Goal: Task Accomplishment & Management: Manage account settings

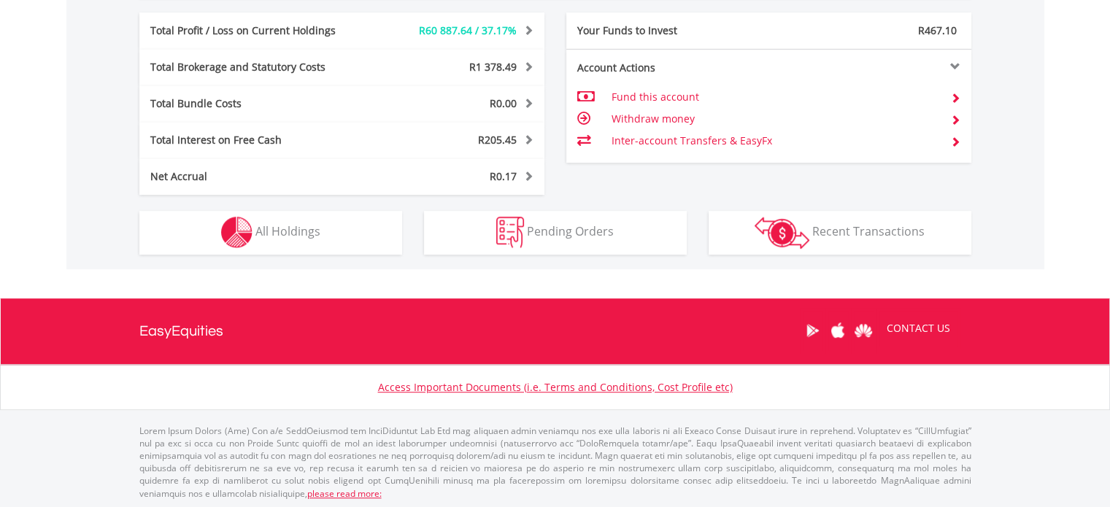
scroll to position [140, 277]
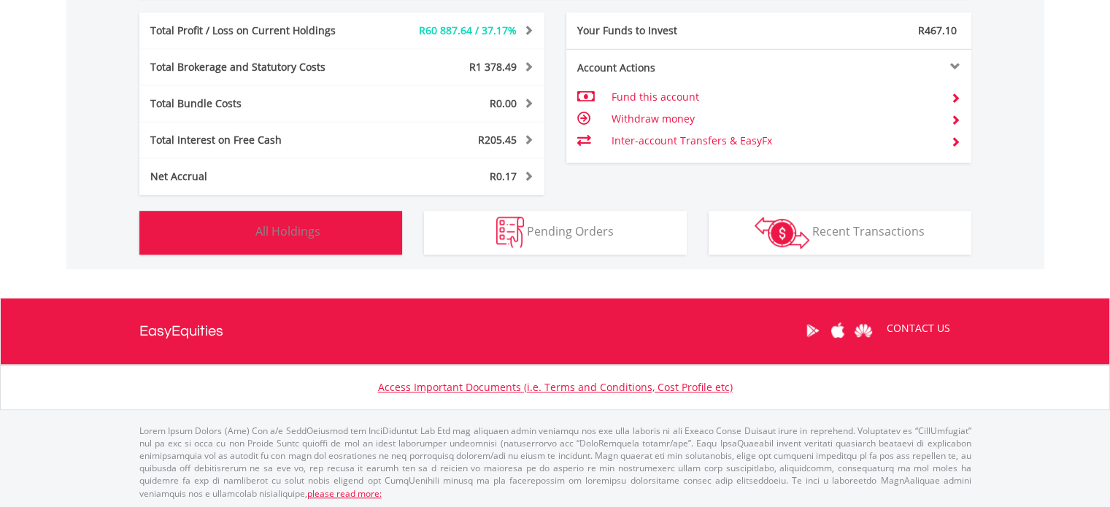
click at [365, 225] on button "Holdings All Holdings" at bounding box center [270, 233] width 263 height 44
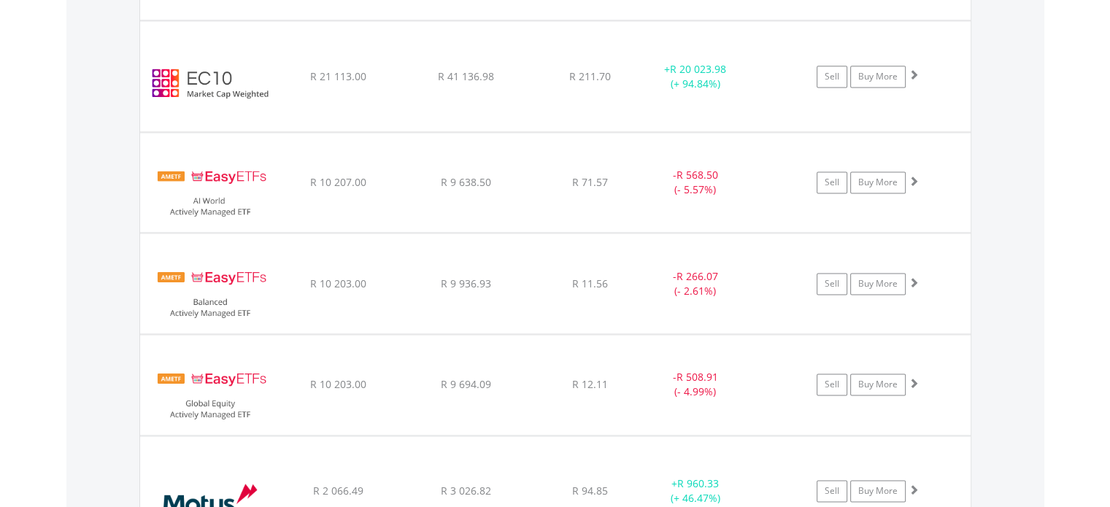
scroll to position [2018, 0]
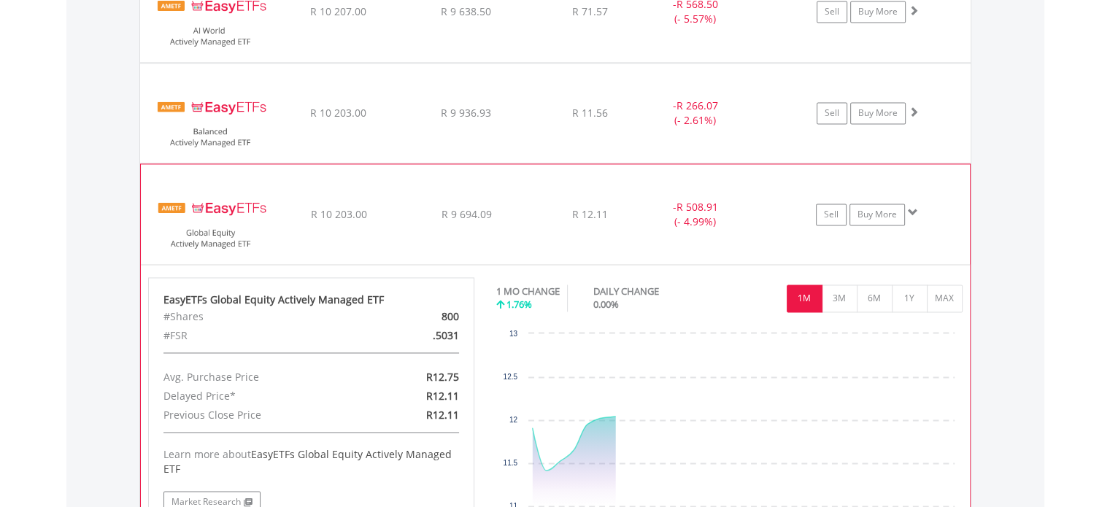
scroll to position [2187, 0]
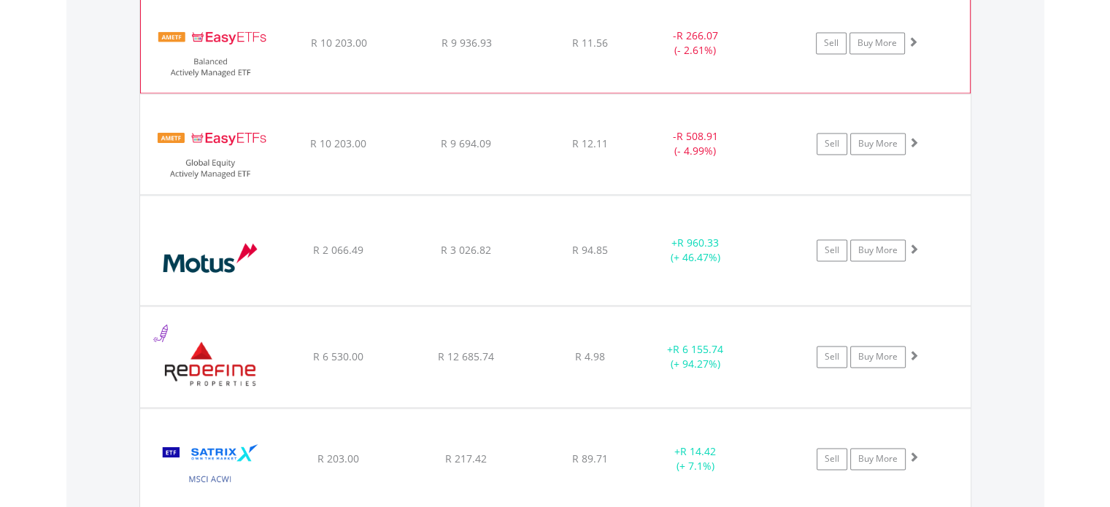
scroll to position [2259, 0]
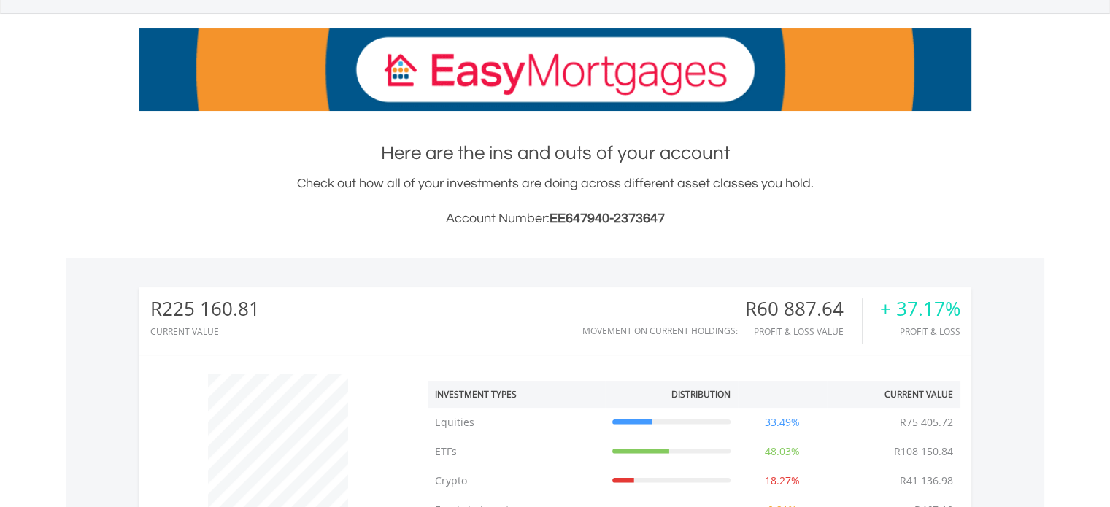
scroll to position [0, 0]
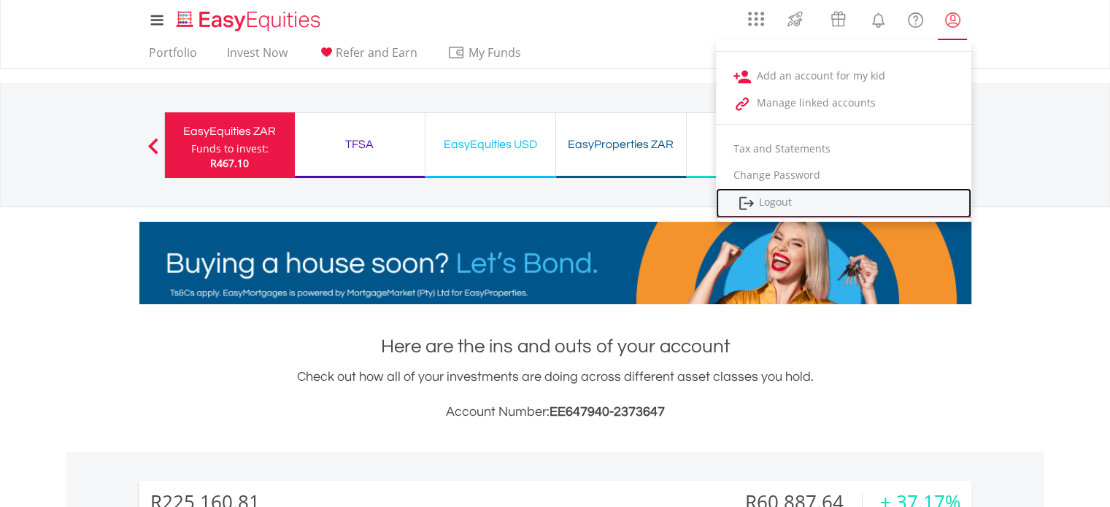
click at [797, 203] on link "Logout" at bounding box center [844, 203] width 256 height 30
